Goal: Transaction & Acquisition: Subscribe to service/newsletter

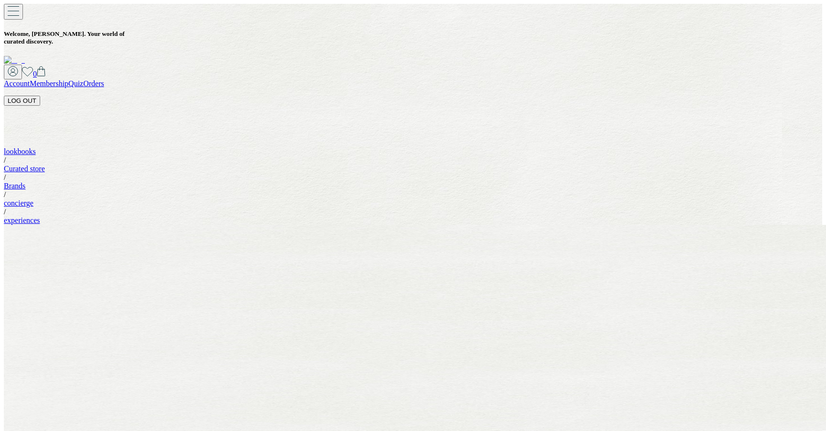
click at [40, 96] on button "LOG OUT" at bounding box center [22, 101] width 36 height 10
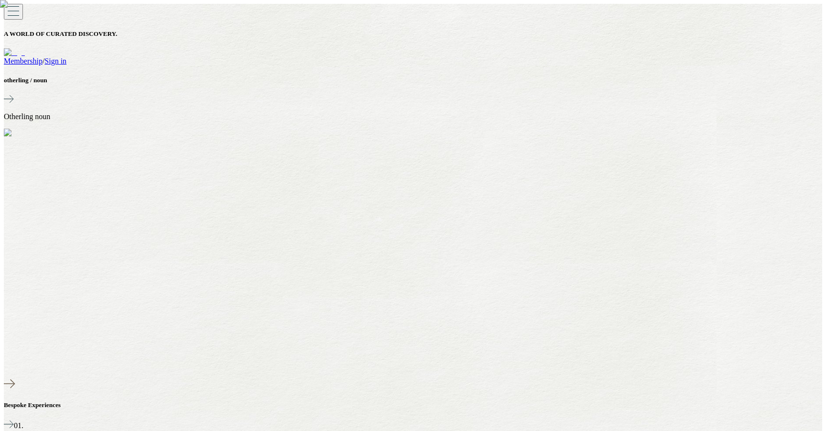
click at [43, 57] on link "Membership" at bounding box center [23, 61] width 39 height 8
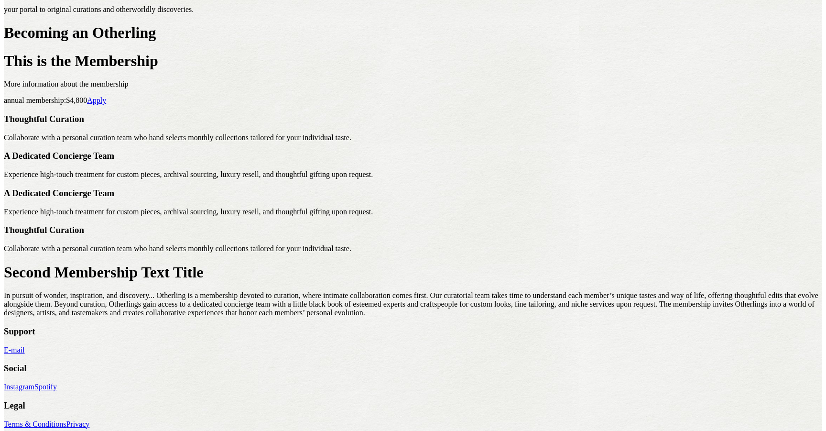
scroll to position [83, 0]
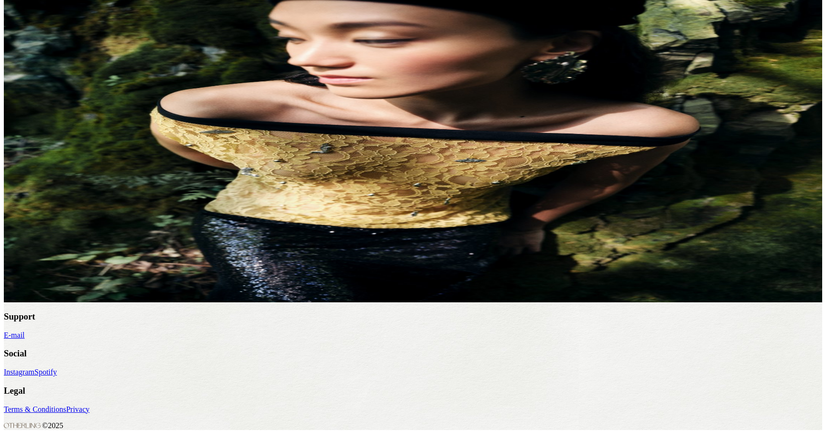
click at [106, 90] on link "Apply" at bounding box center [96, 86] width 19 height 8
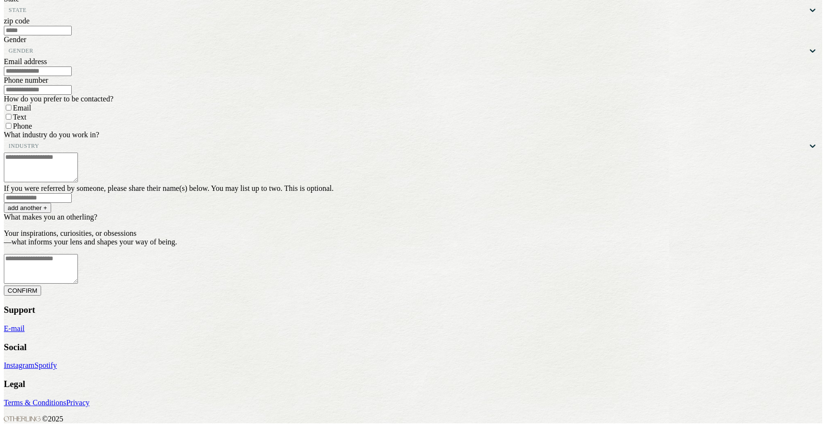
scroll to position [268, 0]
click at [41, 286] on button "CONFIRM" at bounding box center [22, 291] width 37 height 10
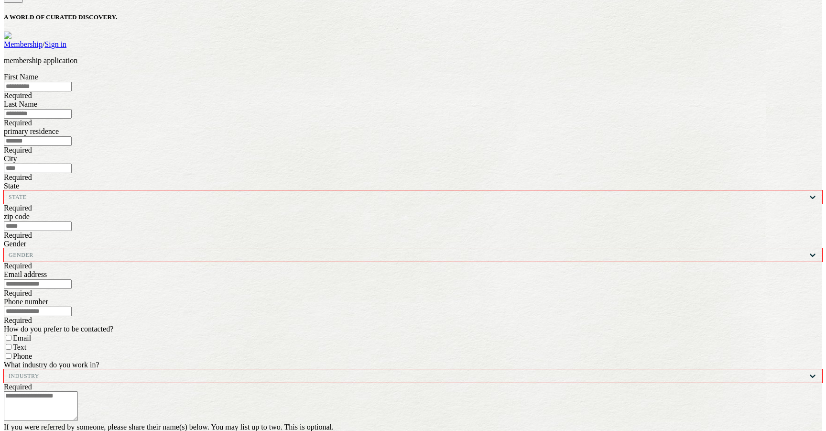
scroll to position [0, 0]
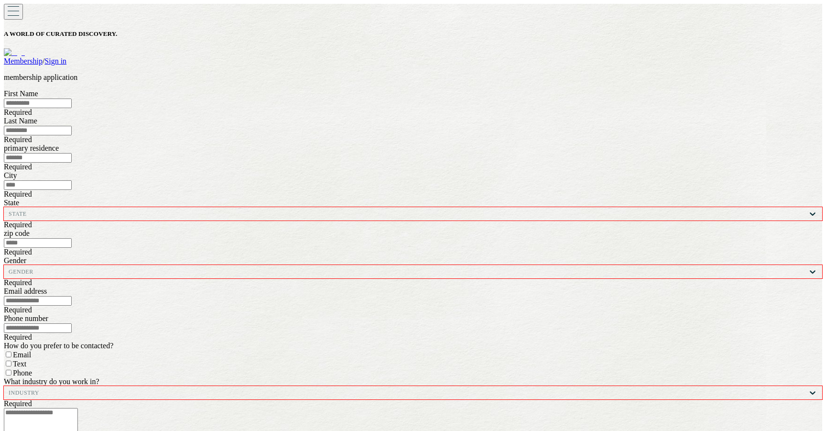
click at [25, 48] on img at bounding box center [14, 52] width 21 height 9
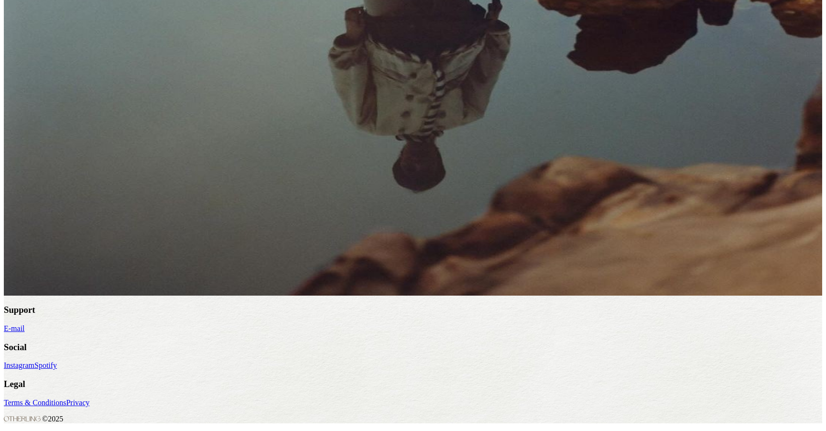
scroll to position [1536, 0]
click at [131, 238] on link "JOIN THE FOUNDING MEMBERSHIP" at bounding box center [67, 242] width 127 height 8
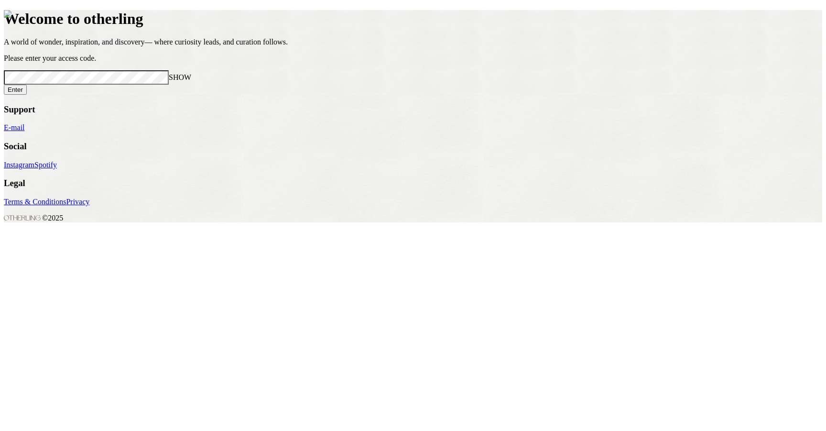
click at [4, 85] on button "Enter" at bounding box center [15, 90] width 23 height 10
click at [27, 95] on button "Enter" at bounding box center [15, 90] width 23 height 10
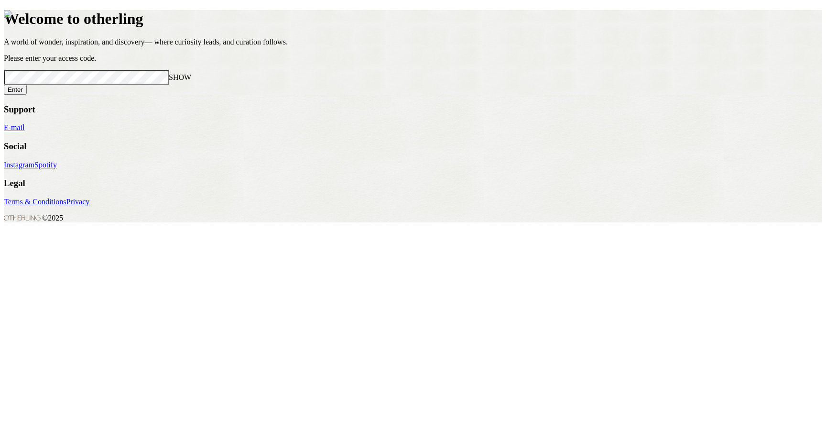
click at [191, 81] on span "SHOW" at bounding box center [180, 77] width 22 height 8
click at [27, 95] on button "Enter" at bounding box center [15, 90] width 23 height 10
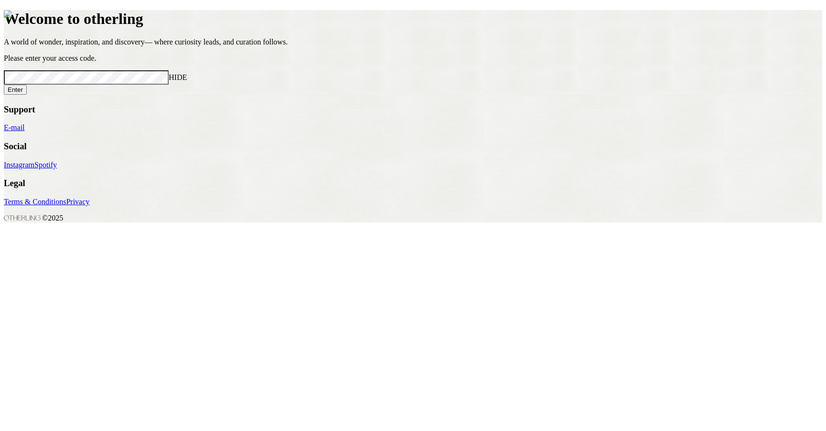
click at [27, 95] on button "Enter" at bounding box center [15, 90] width 23 height 10
click at [622, 95] on div "Please enter your access code. HIDE Enter" at bounding box center [413, 75] width 819 height 41
click at [27, 95] on button "Enter" at bounding box center [15, 90] width 23 height 10
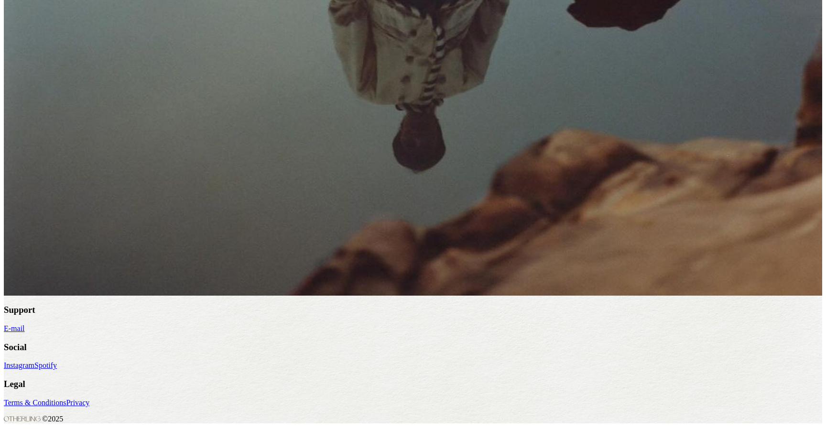
scroll to position [1532, 0]
drag, startPoint x: 585, startPoint y: 176, endPoint x: 483, endPoint y: 180, distance: 102.4
click at [483, 238] on div "JOIN THE FOUNDING MEMBERSHIP Get started in setting up your account" at bounding box center [413, 250] width 819 height 25
copy link "JOIN THE FOUNDING MEMBERSHIP"
